Goal: Task Accomplishment & Management: Use online tool/utility

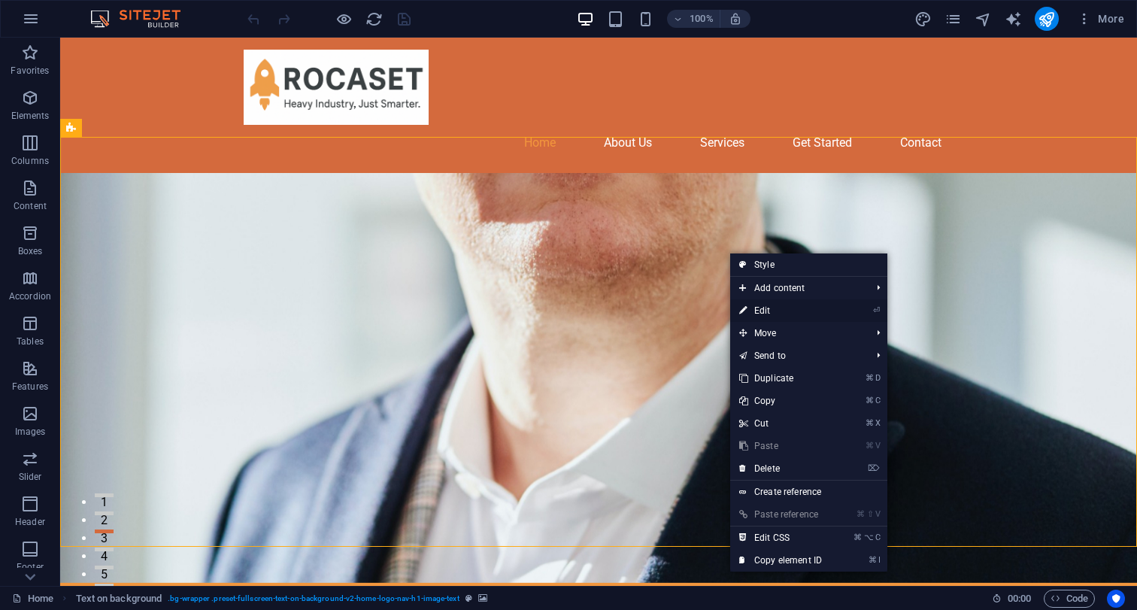
click at [790, 314] on link "⏎ Edit" at bounding box center [780, 310] width 101 height 23
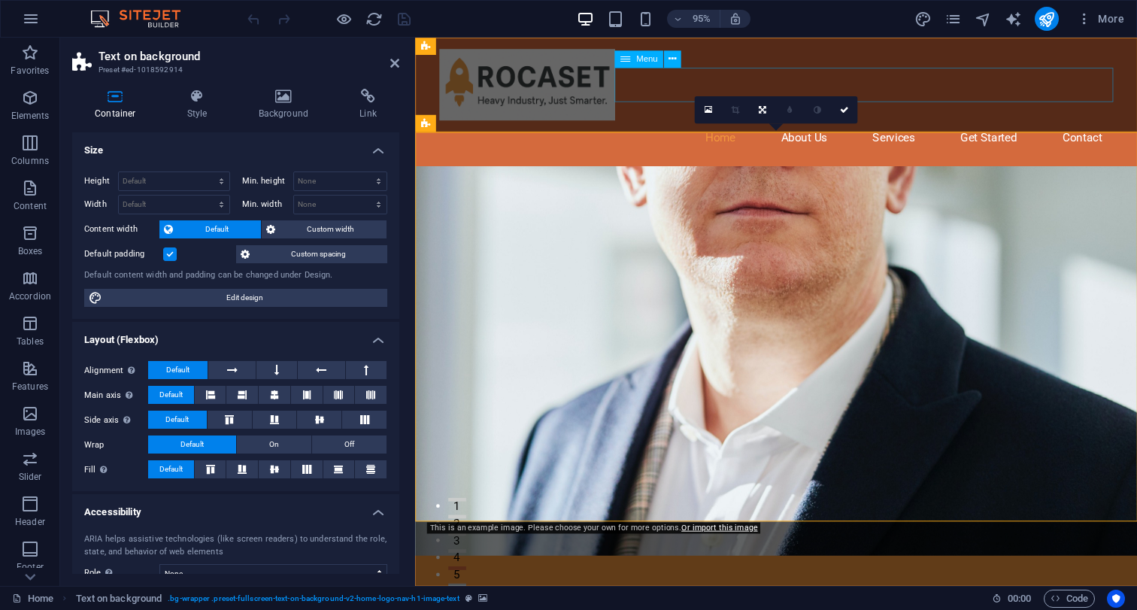
click at [1024, 125] on nav "Home About Us Services Get Started Contact" at bounding box center [796, 143] width 710 height 36
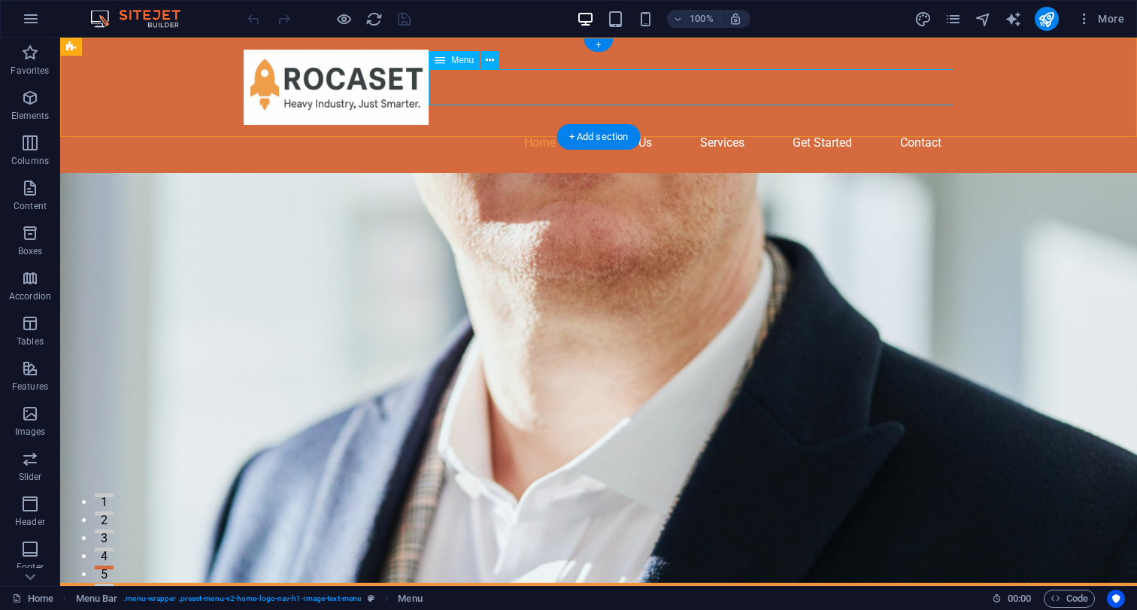
click at [811, 125] on nav "Home About Us Services Get Started Contact" at bounding box center [599, 143] width 710 height 36
click at [487, 62] on icon at bounding box center [490, 61] width 8 height 16
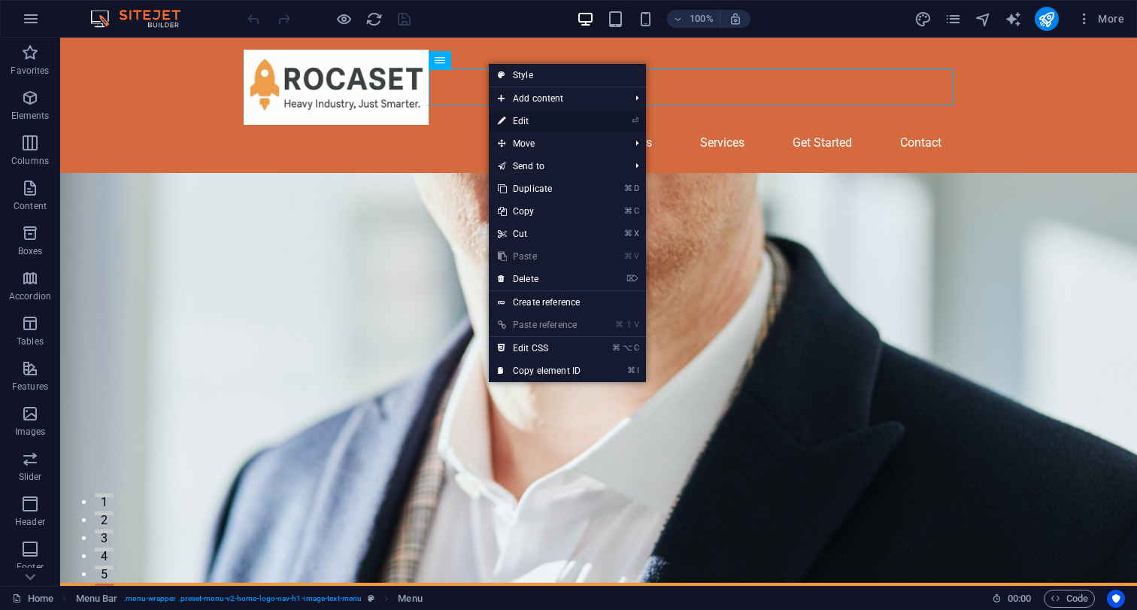
click at [533, 117] on link "⏎ Edit" at bounding box center [539, 121] width 101 height 23
select select
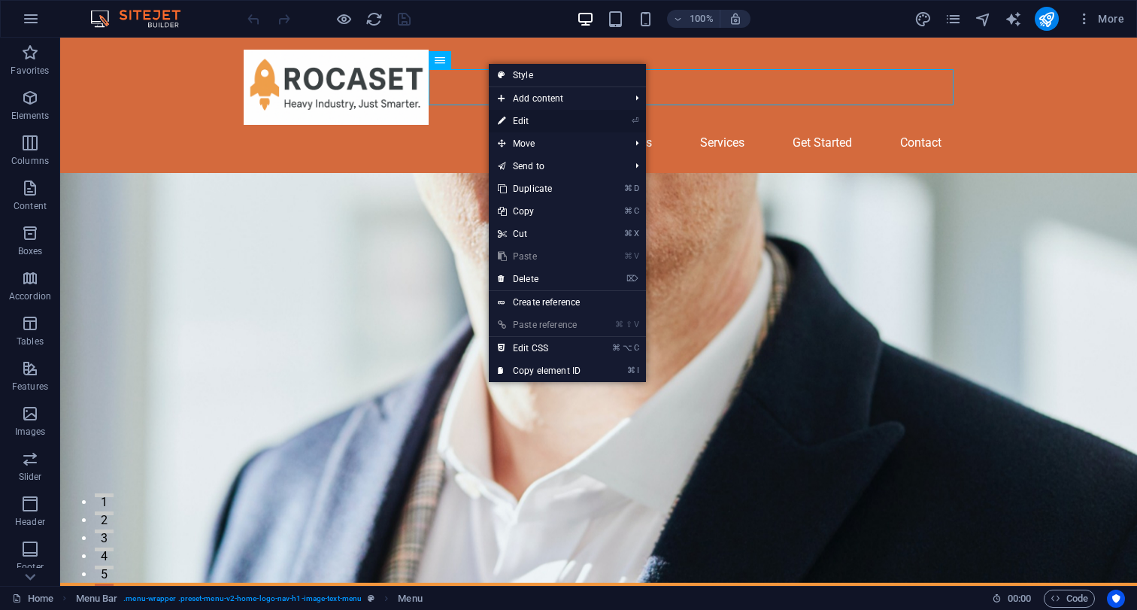
select select
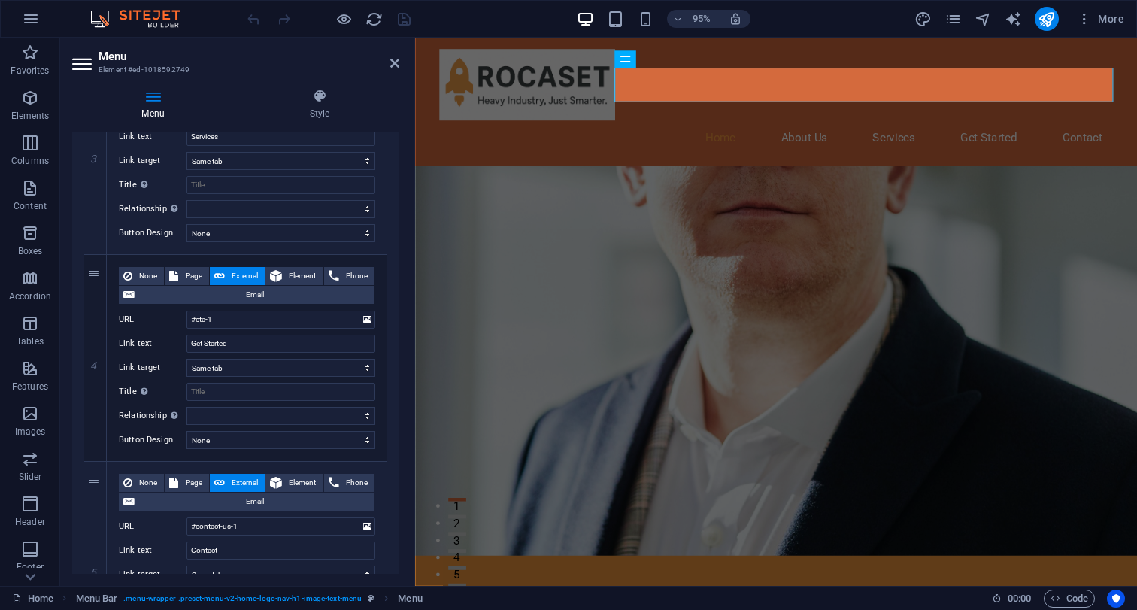
scroll to position [640, 0]
click at [95, 361] on icon at bounding box center [95, 358] width 8 height 11
select select
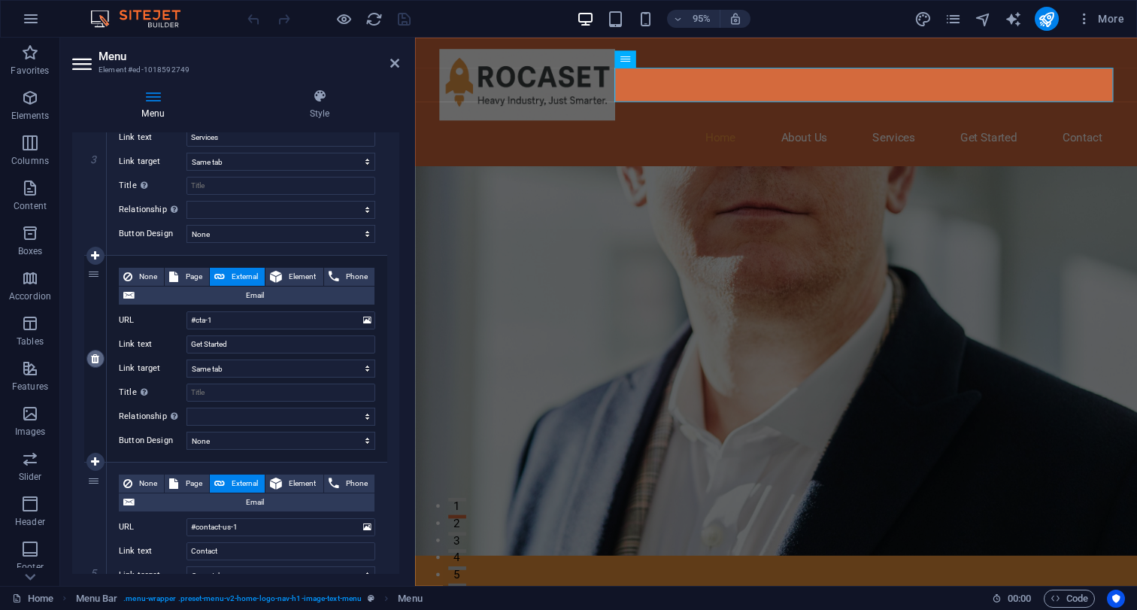
type input "#contact-us-1"
type input "Contact"
select select
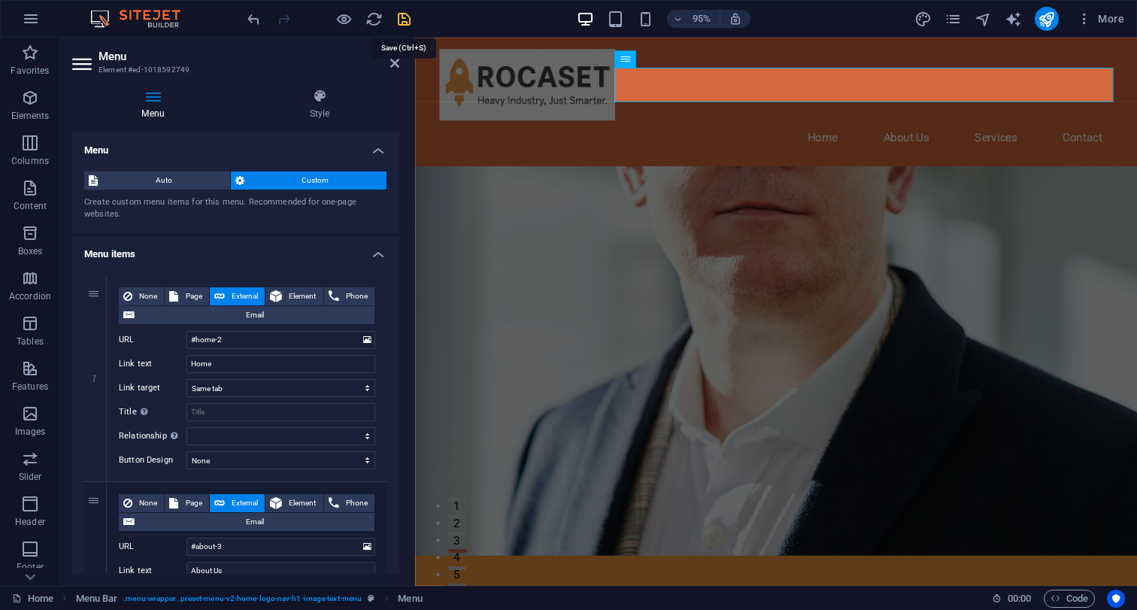
click at [405, 16] on icon "save" at bounding box center [404, 19] width 17 height 17
checkbox input "false"
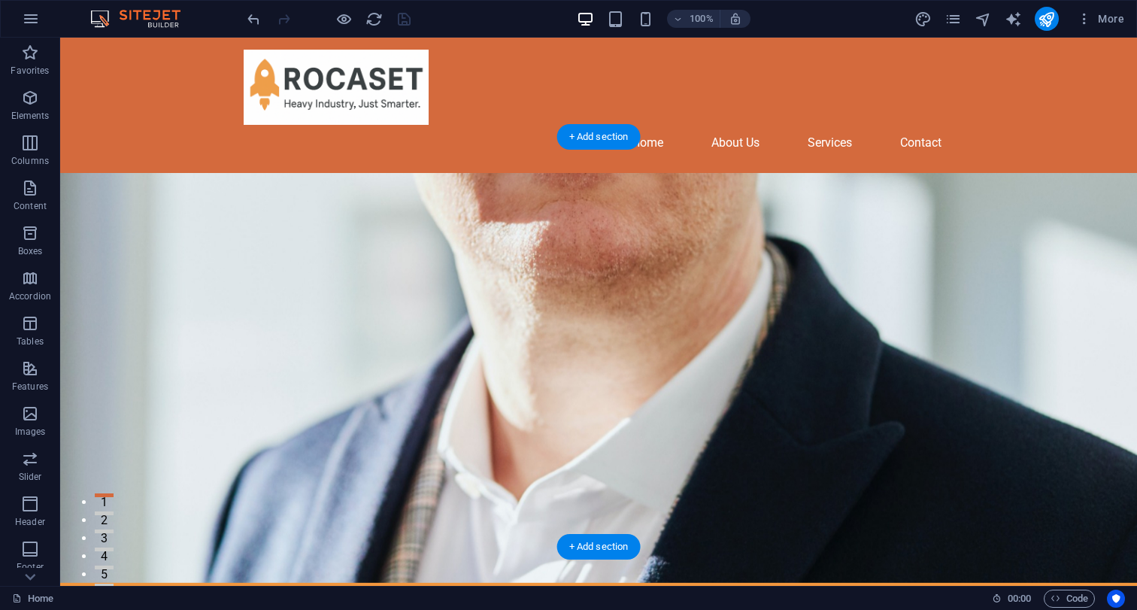
click at [769, 264] on figure at bounding box center [598, 378] width 1077 height 410
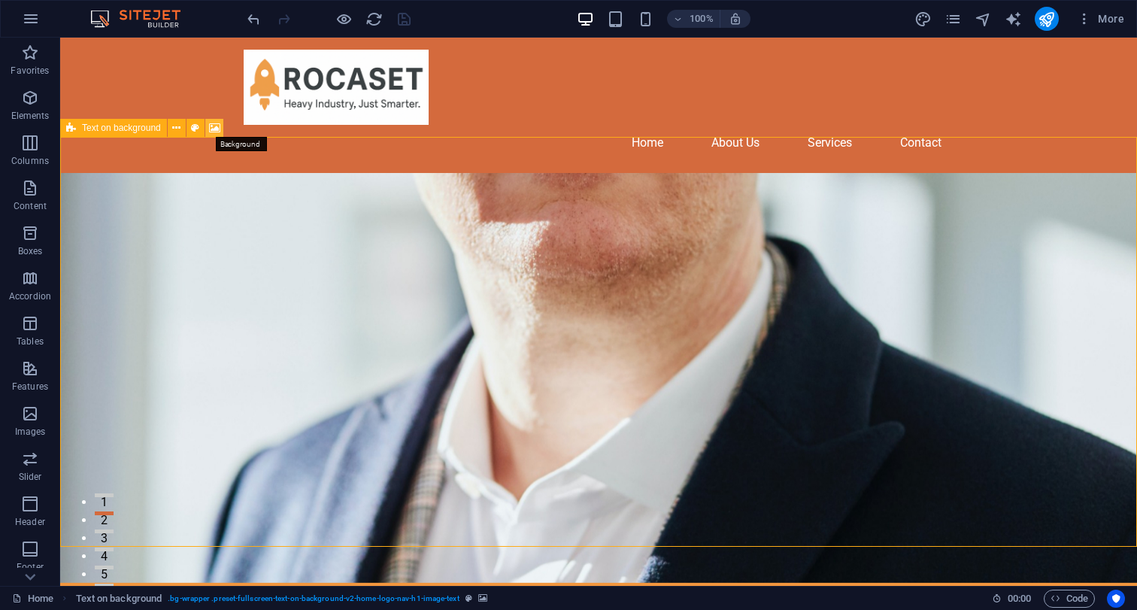
click at [216, 126] on icon at bounding box center [214, 128] width 11 height 16
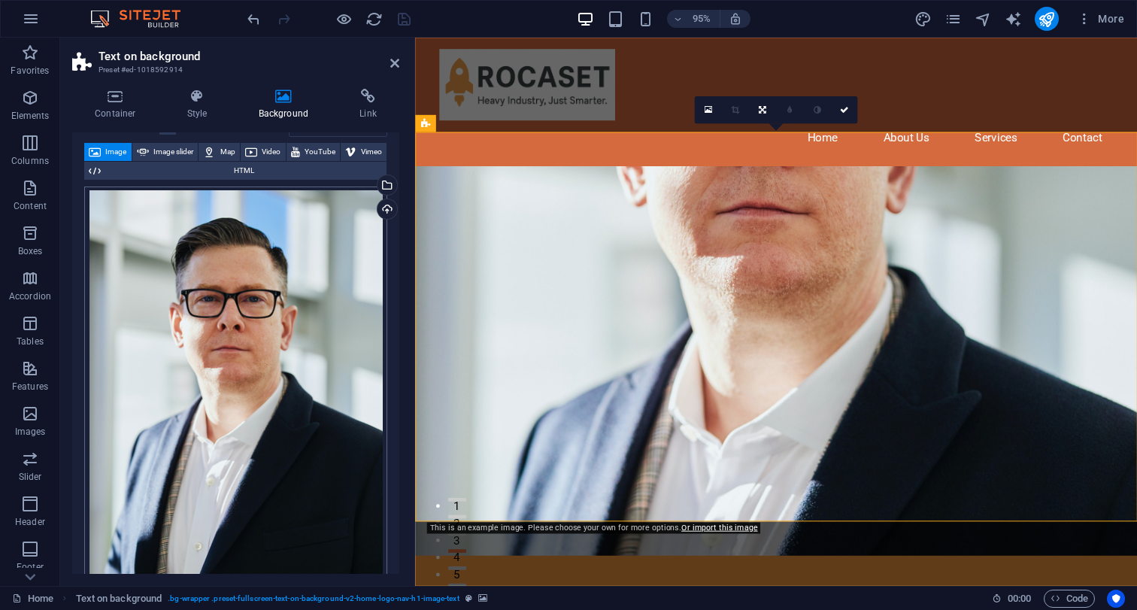
scroll to position [59, 0]
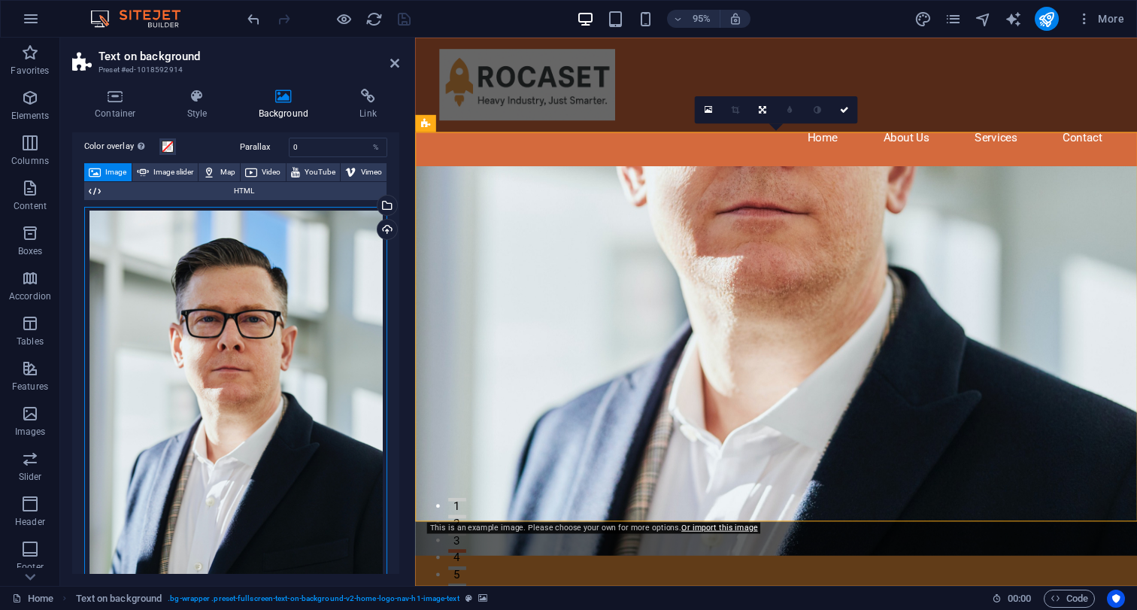
click at [274, 373] on div "Drag files here, click to choose files or select files from Files or our free s…" at bounding box center [235, 430] width 303 height 447
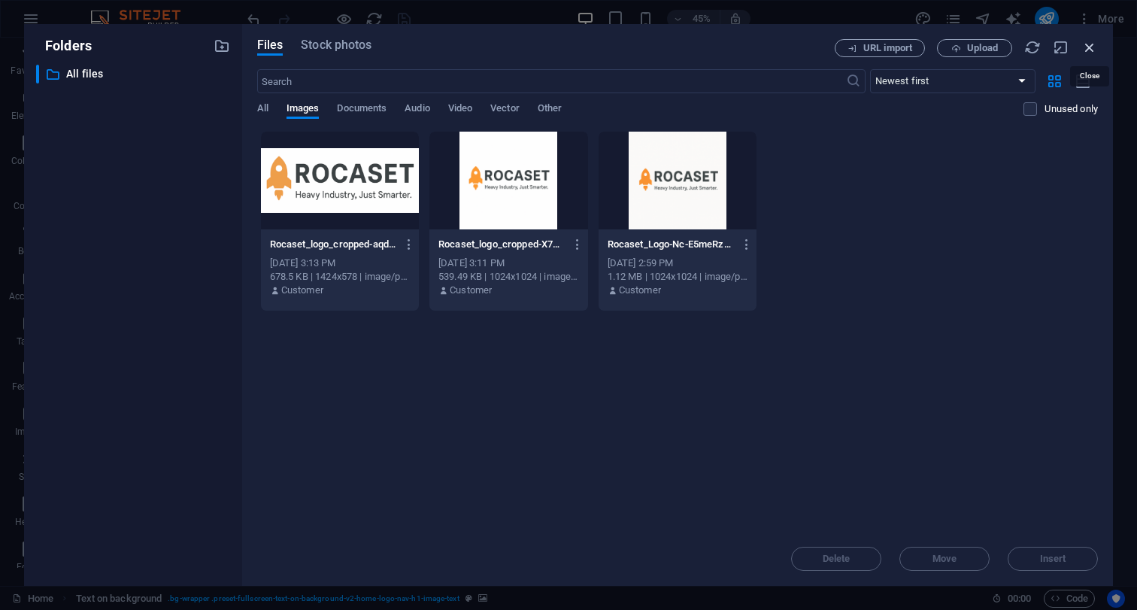
click at [1089, 48] on icon "button" at bounding box center [1090, 47] width 17 height 17
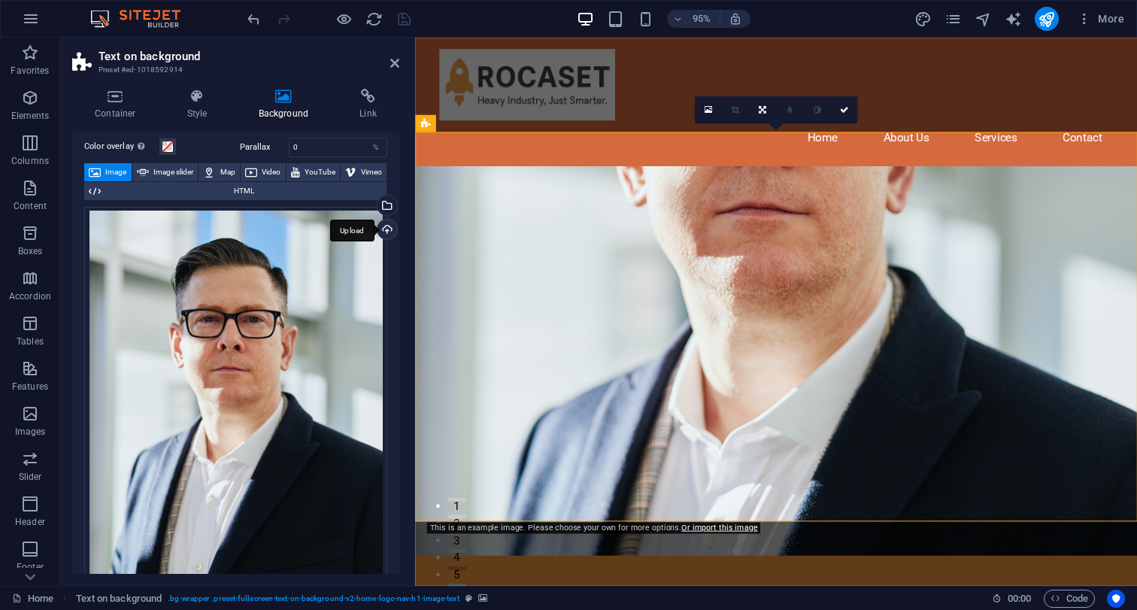
click at [391, 231] on div "Upload" at bounding box center [386, 231] width 23 height 23
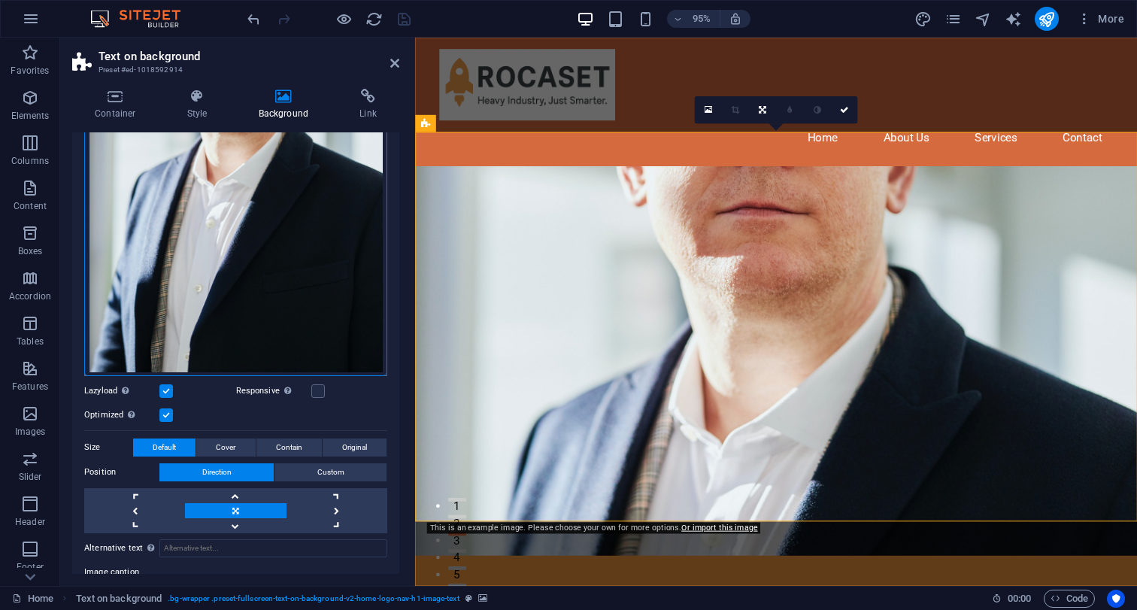
scroll to position [441, 0]
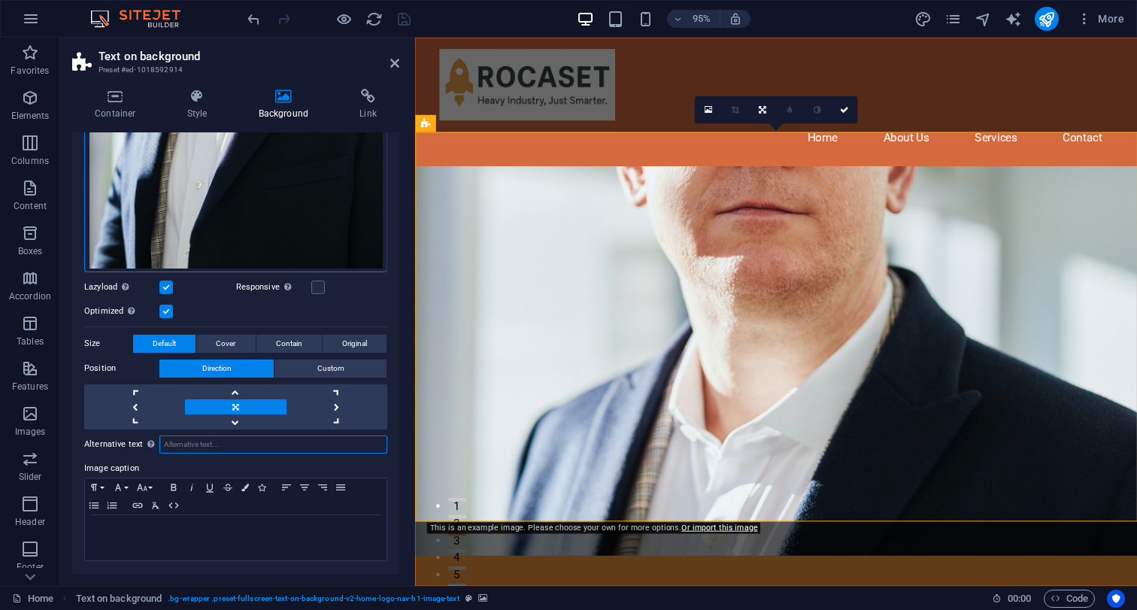
click at [279, 447] on input "Alternative text The alternative text is used by devices that cannot display im…" at bounding box center [273, 444] width 228 height 18
paste input "Rocaset delivers smarter energy and industrial solutions across [GEOGRAPHIC_DAT…"
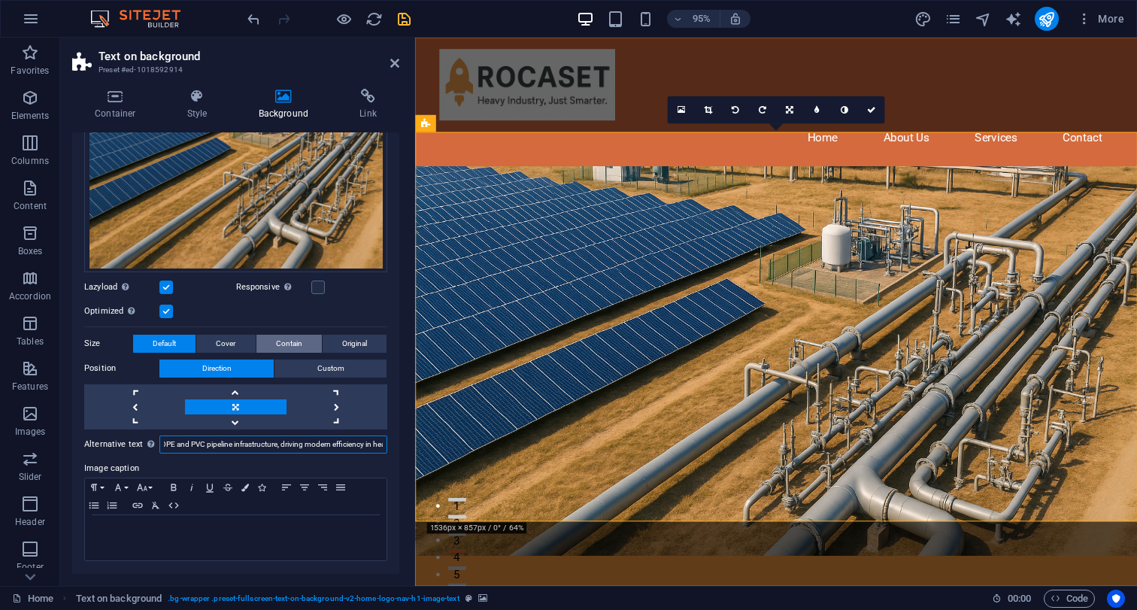
scroll to position [0, 0]
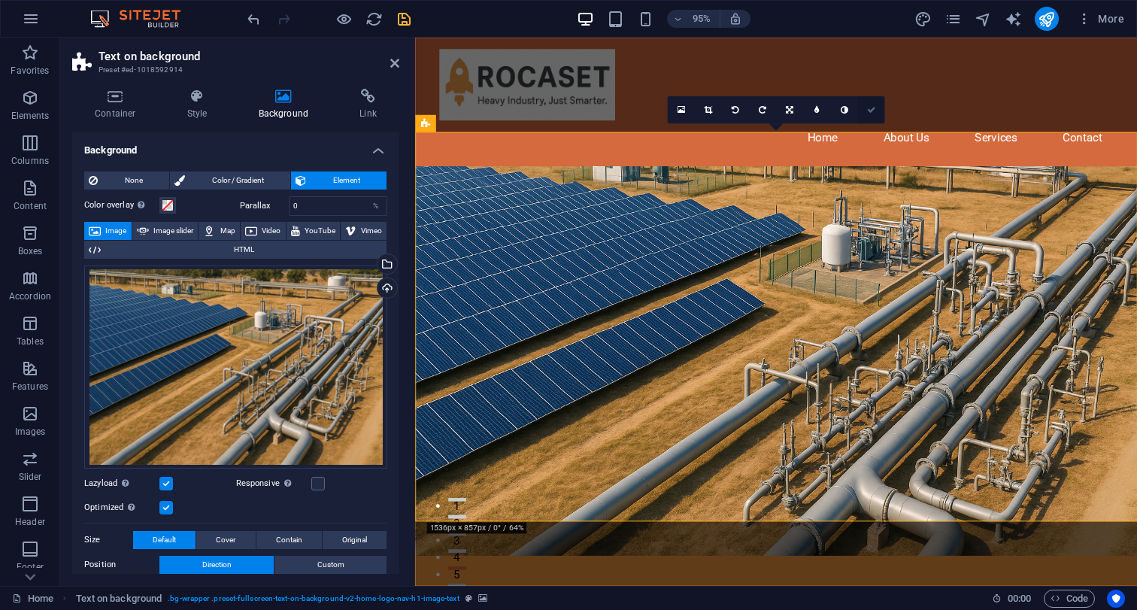
type input "Rocaset delivers smarter energy and industrial solutions across [GEOGRAPHIC_DAT…"
click at [872, 116] on link at bounding box center [870, 109] width 27 height 27
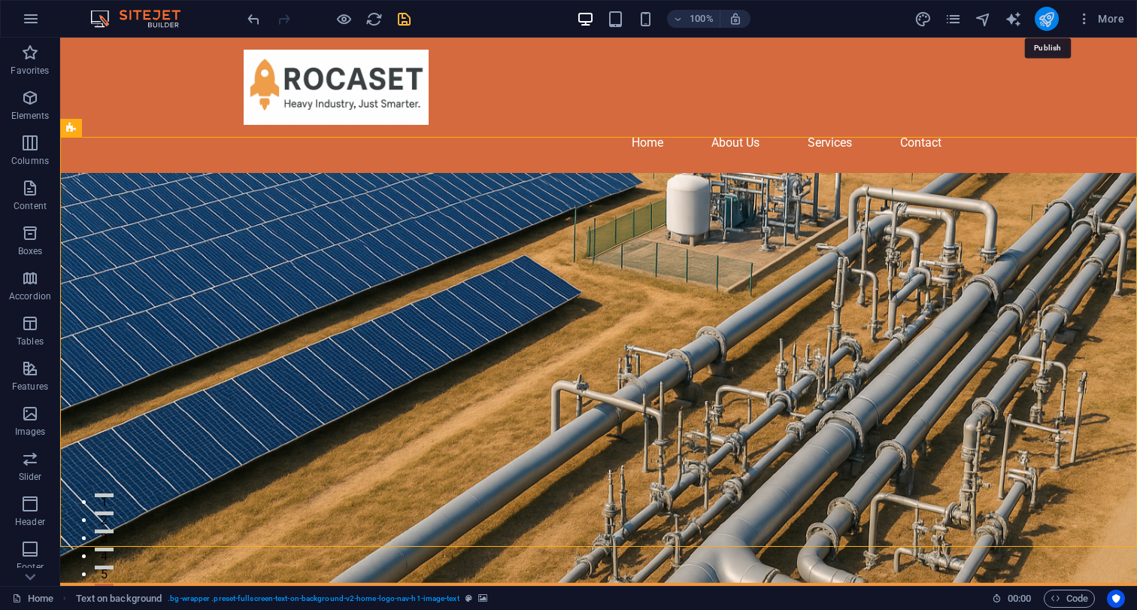
click at [1055, 26] on icon "publish" at bounding box center [1046, 19] width 17 height 17
checkbox input "false"
